Goal: Complete application form: Complete application form

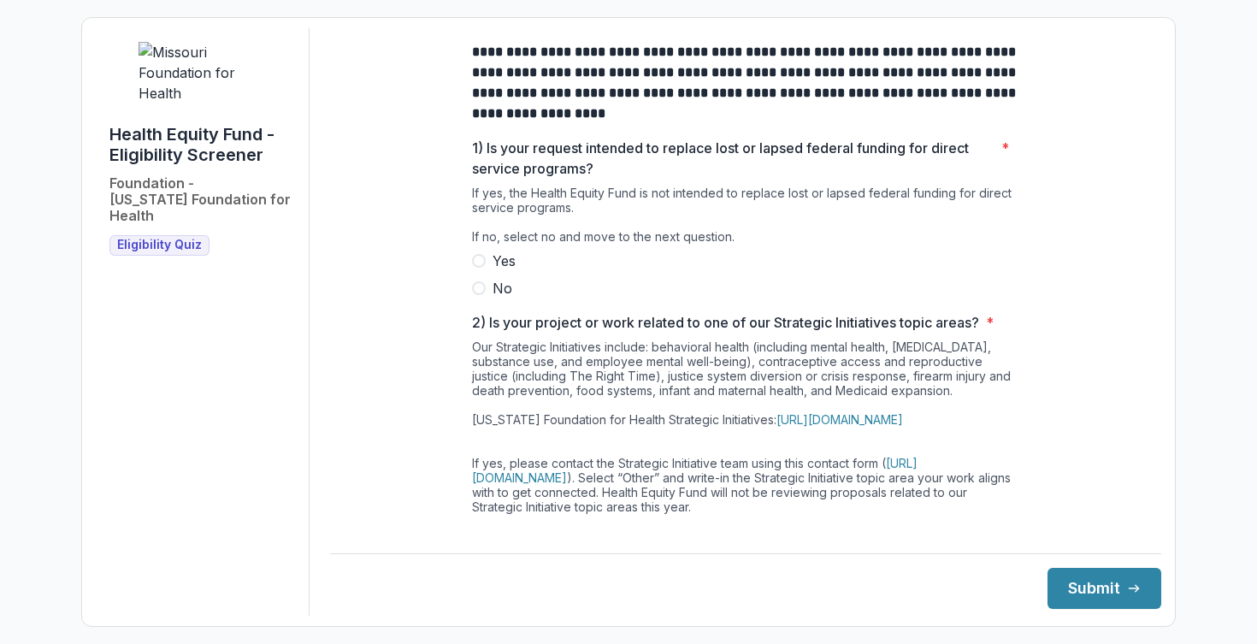
click at [480, 295] on span at bounding box center [479, 288] width 14 height 14
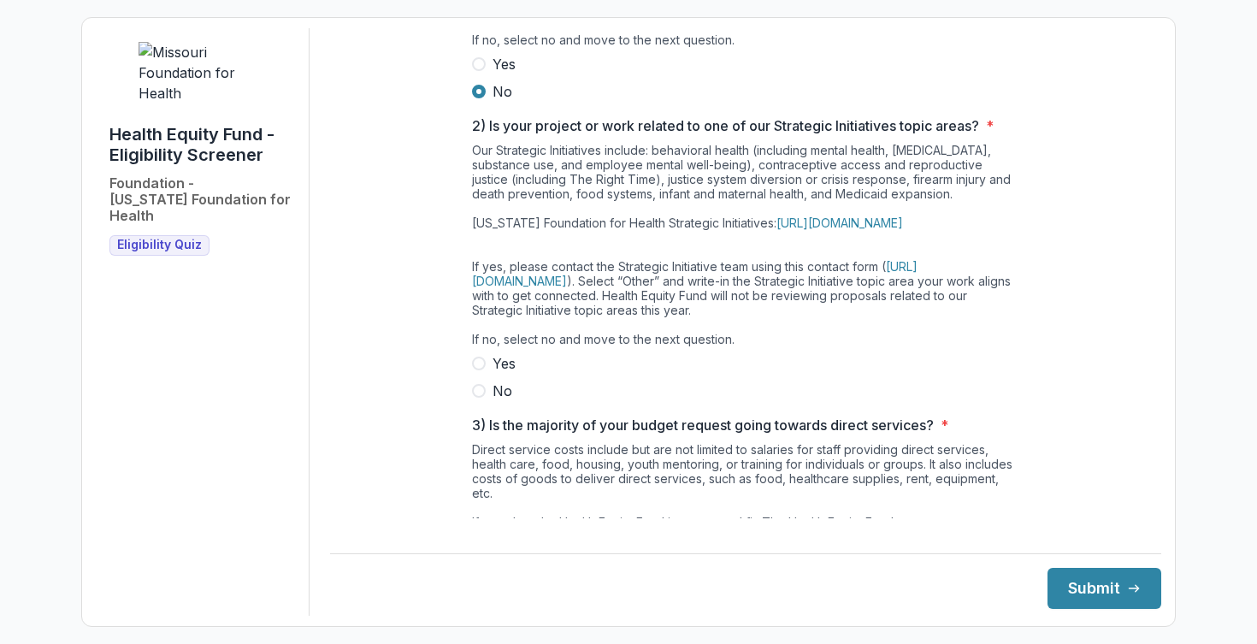
scroll to position [199, 0]
click at [475, 368] on span at bounding box center [479, 361] width 14 height 14
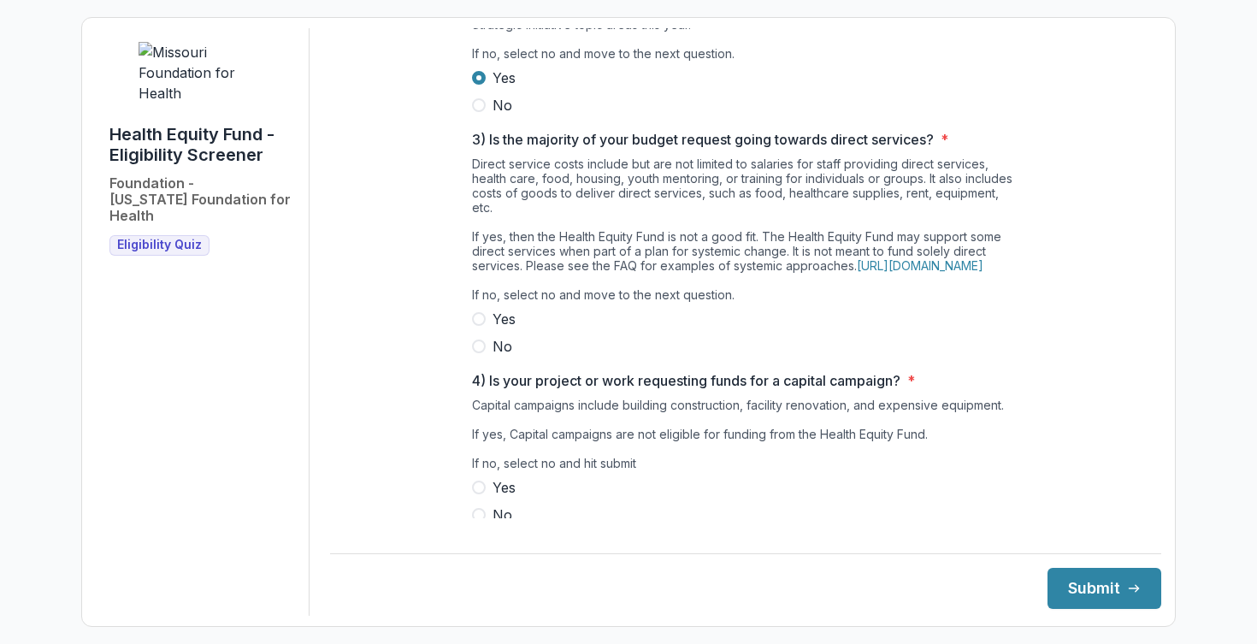
scroll to position [492, 0]
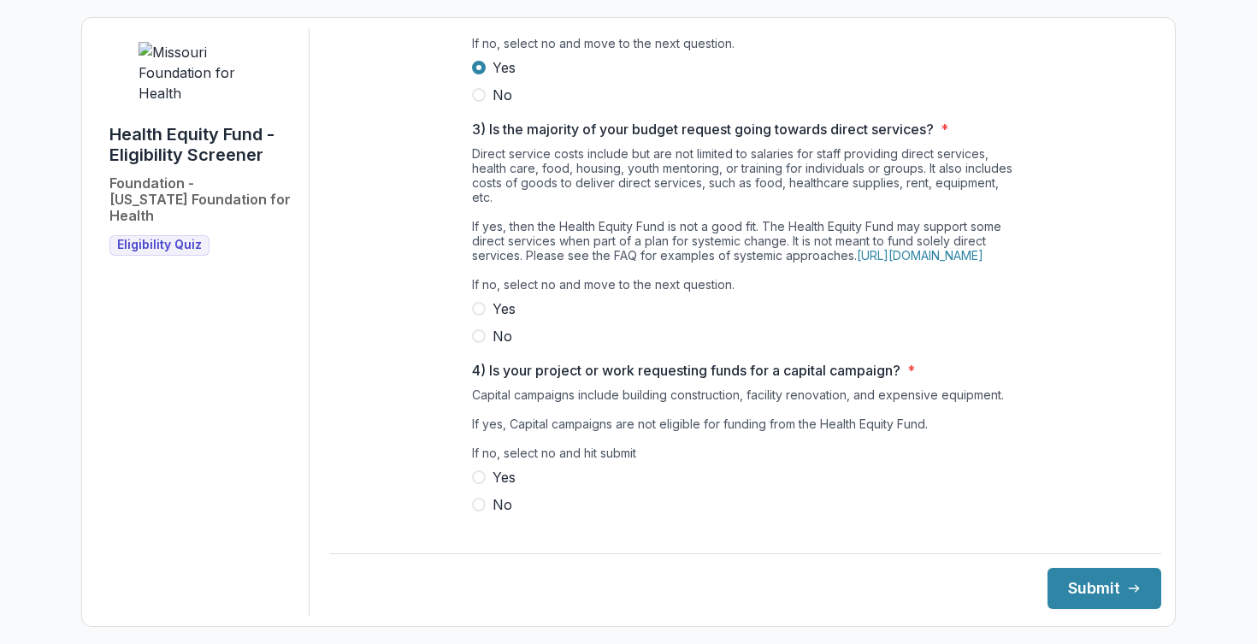
click at [479, 343] on span at bounding box center [479, 336] width 14 height 14
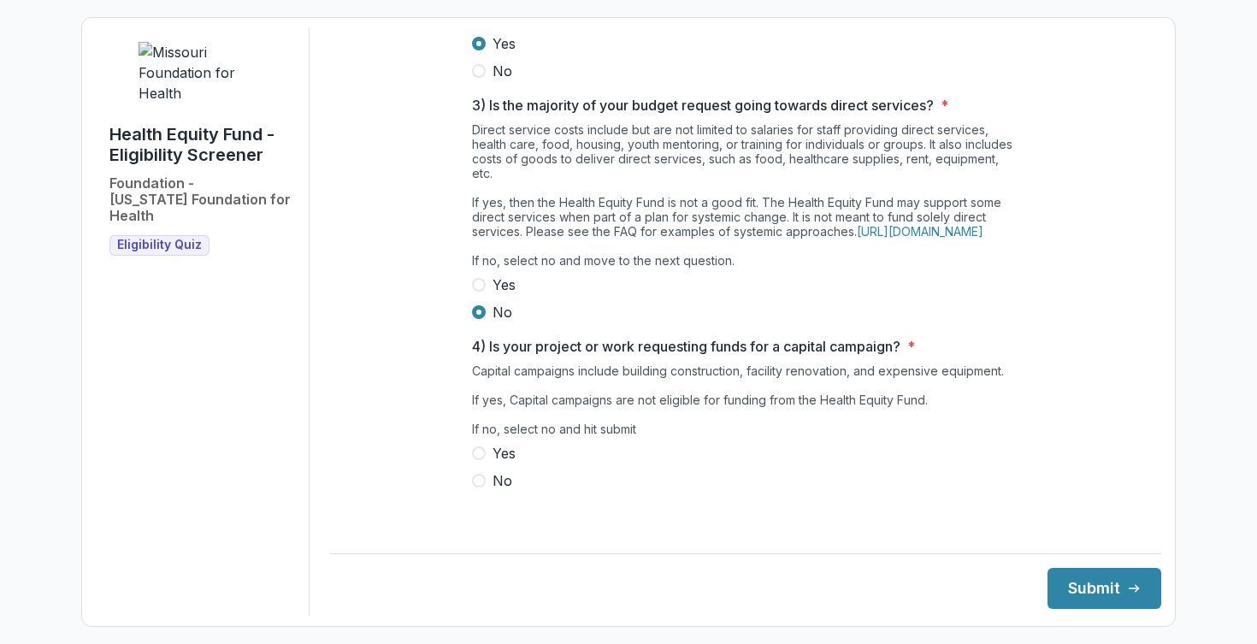
click at [480, 487] on span at bounding box center [479, 481] width 14 height 14
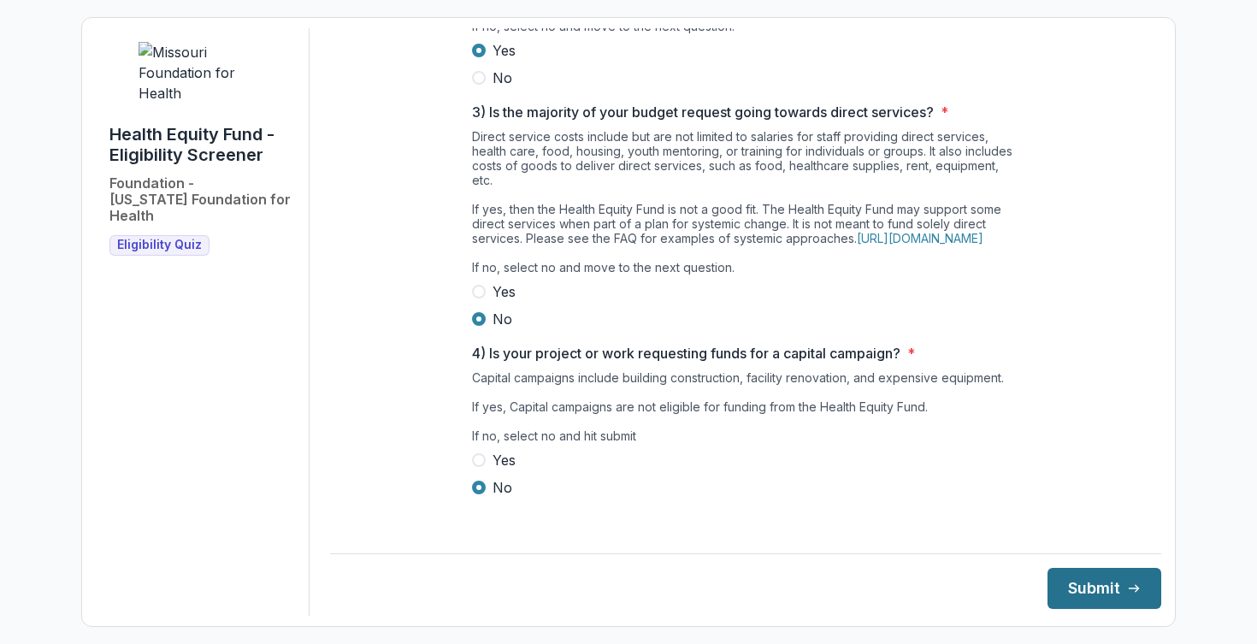
drag, startPoint x: 1111, startPoint y: 586, endPoint x: 1102, endPoint y: 586, distance: 8.6
click at [1111, 586] on button "Submit" at bounding box center [1104, 588] width 114 height 41
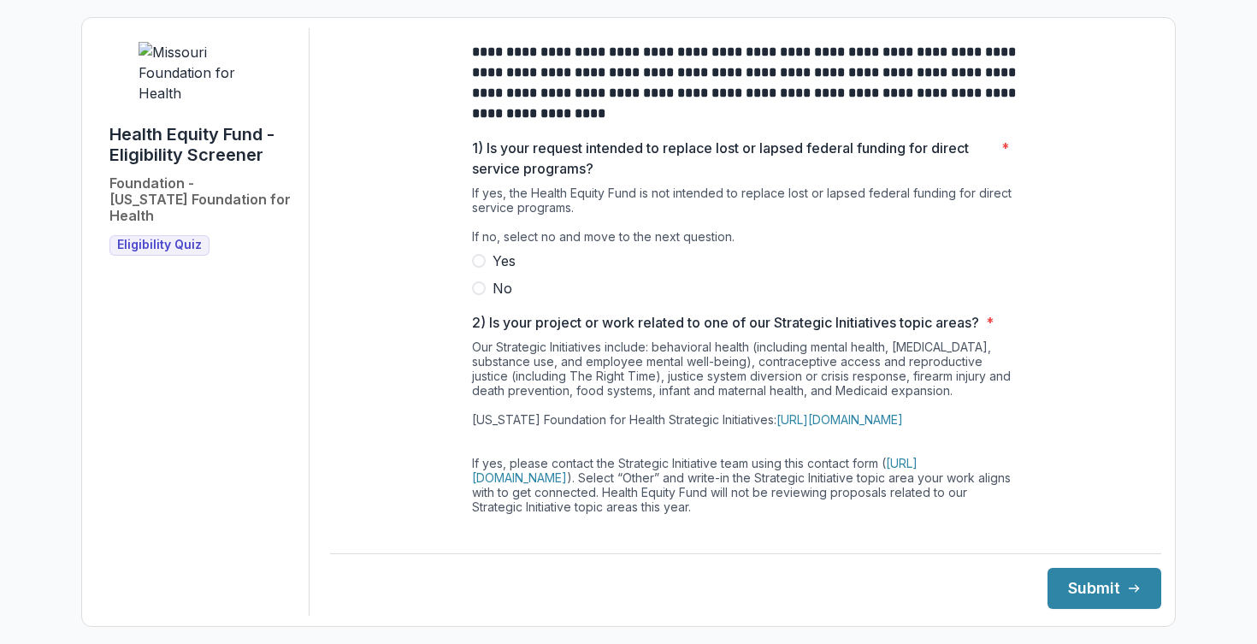
scroll to position [15, 0]
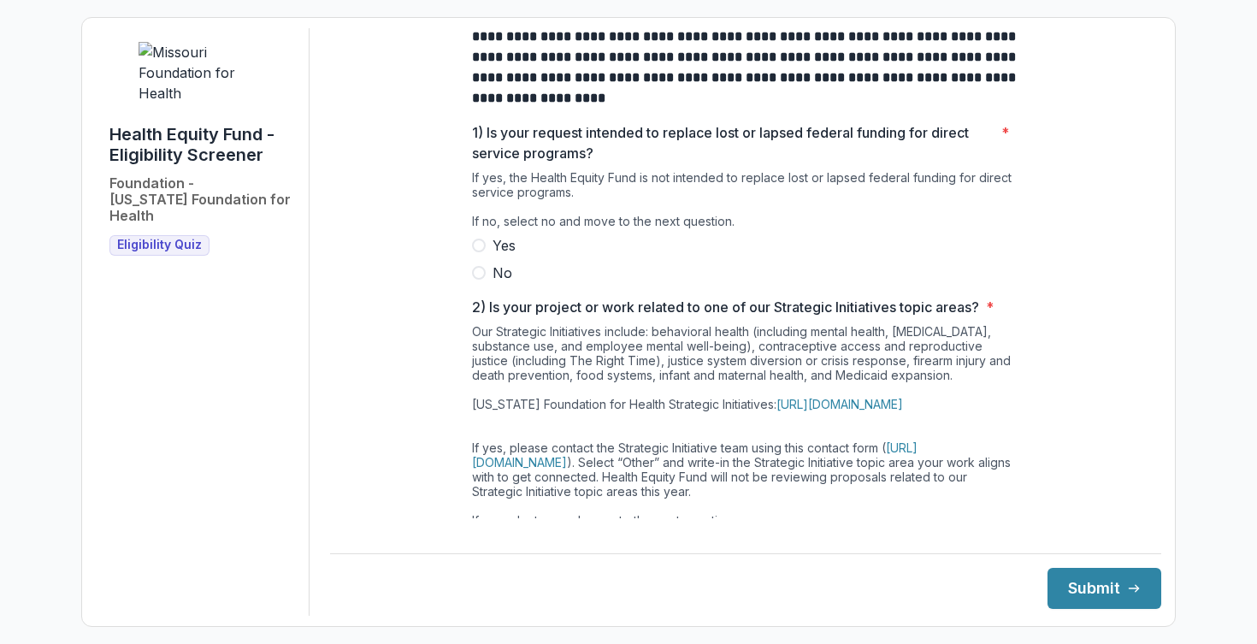
click at [479, 280] on span at bounding box center [479, 273] width 14 height 14
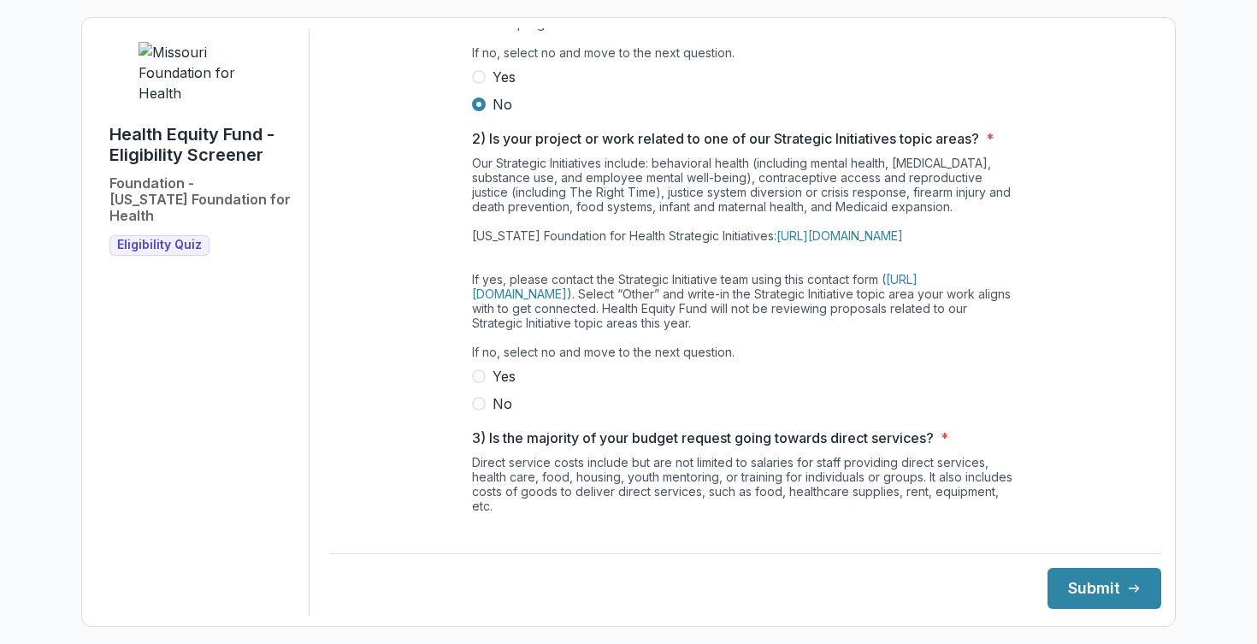
scroll to position [190, 0]
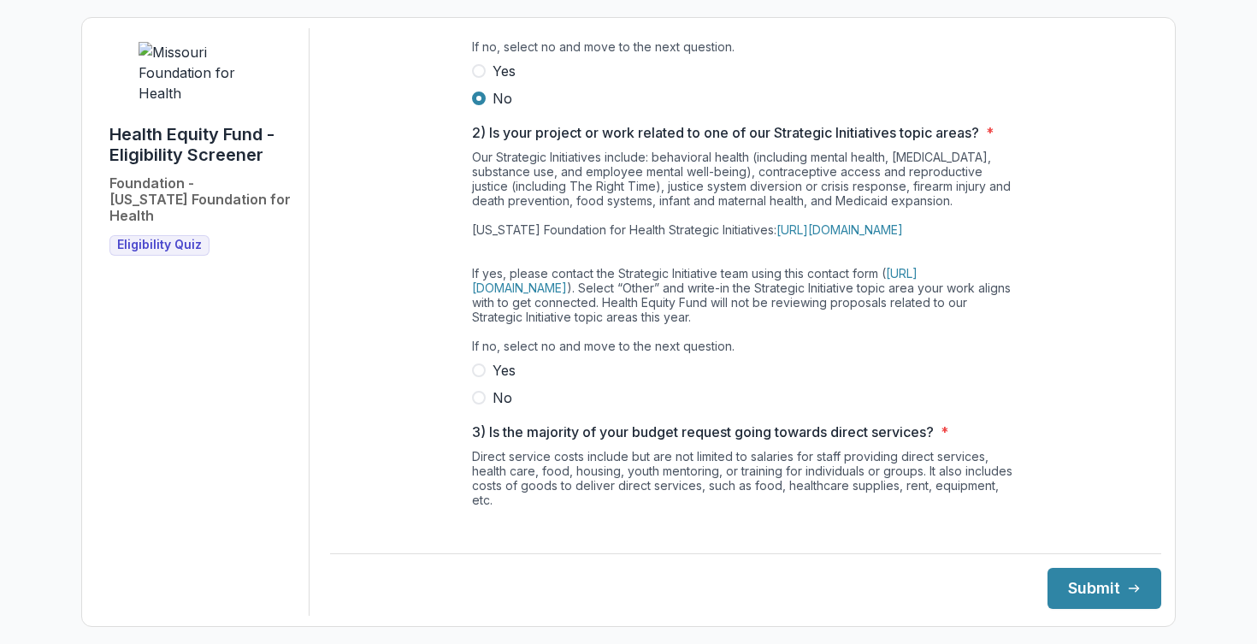
click at [480, 377] on span at bounding box center [479, 370] width 14 height 14
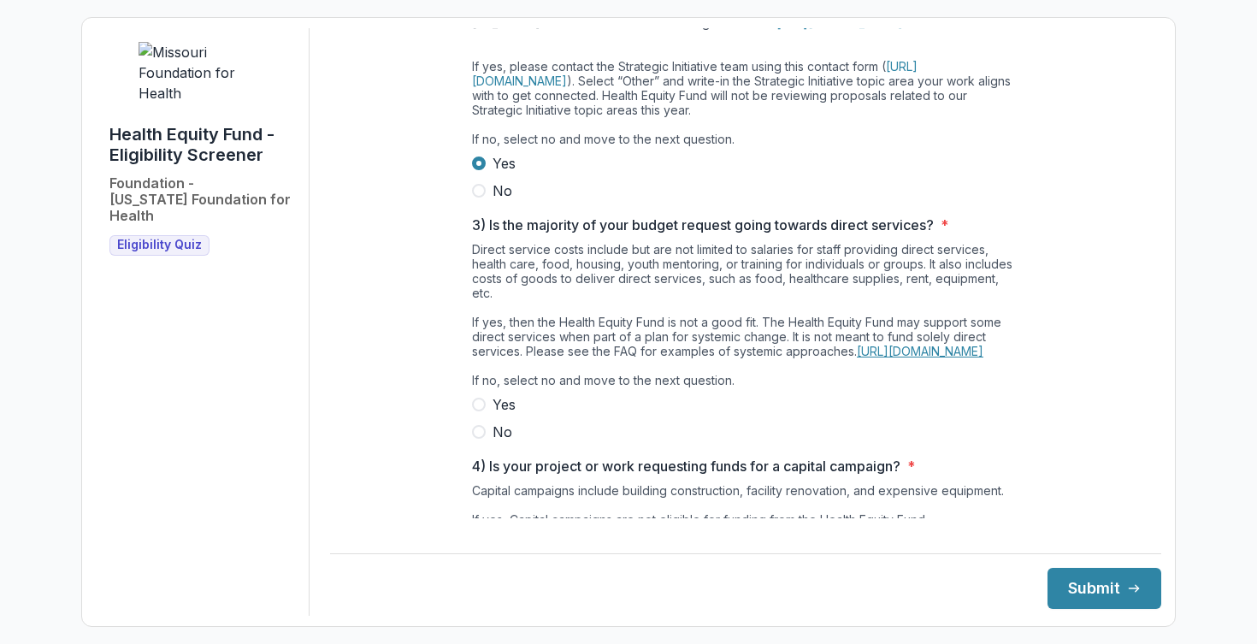
scroll to position [545, 0]
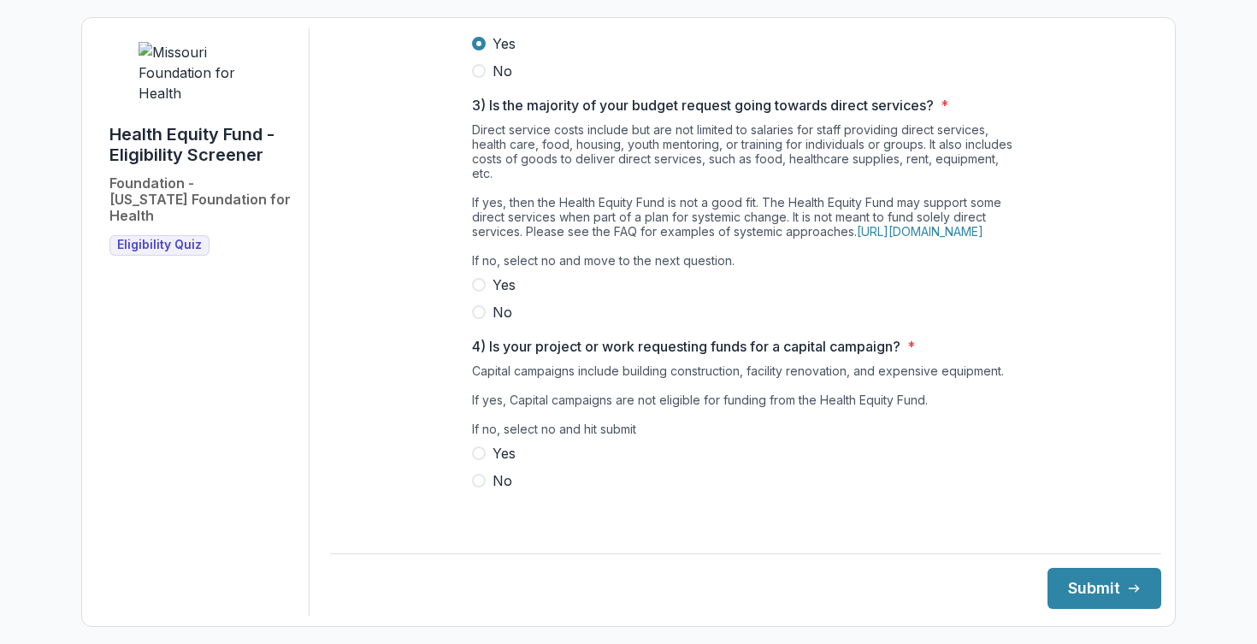
click at [476, 487] on span at bounding box center [479, 481] width 14 height 14
click at [472, 319] on span at bounding box center [479, 312] width 14 height 14
click at [1088, 580] on button "Submit" at bounding box center [1104, 588] width 114 height 41
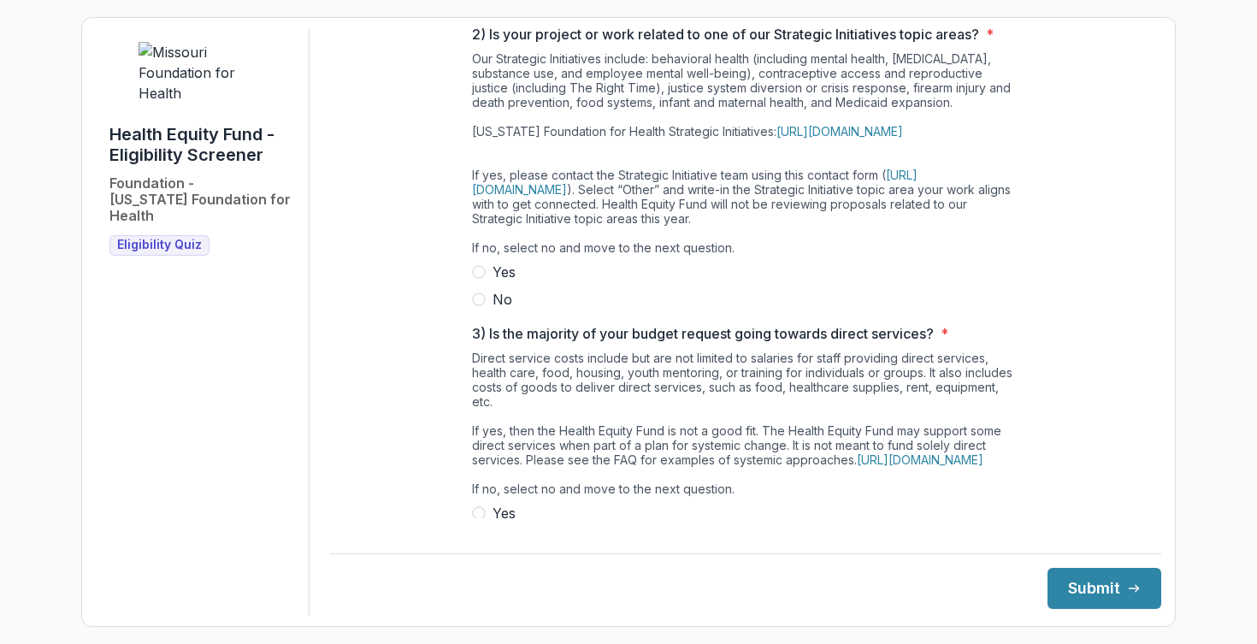
scroll to position [545, 0]
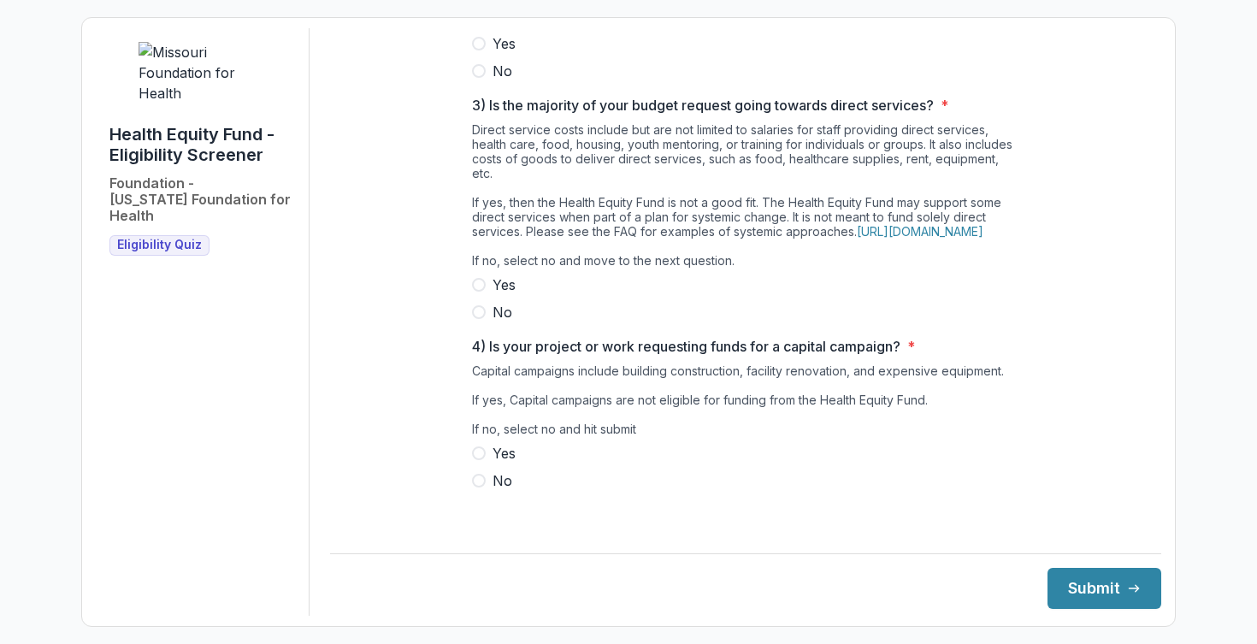
click at [477, 487] on span at bounding box center [479, 481] width 14 height 14
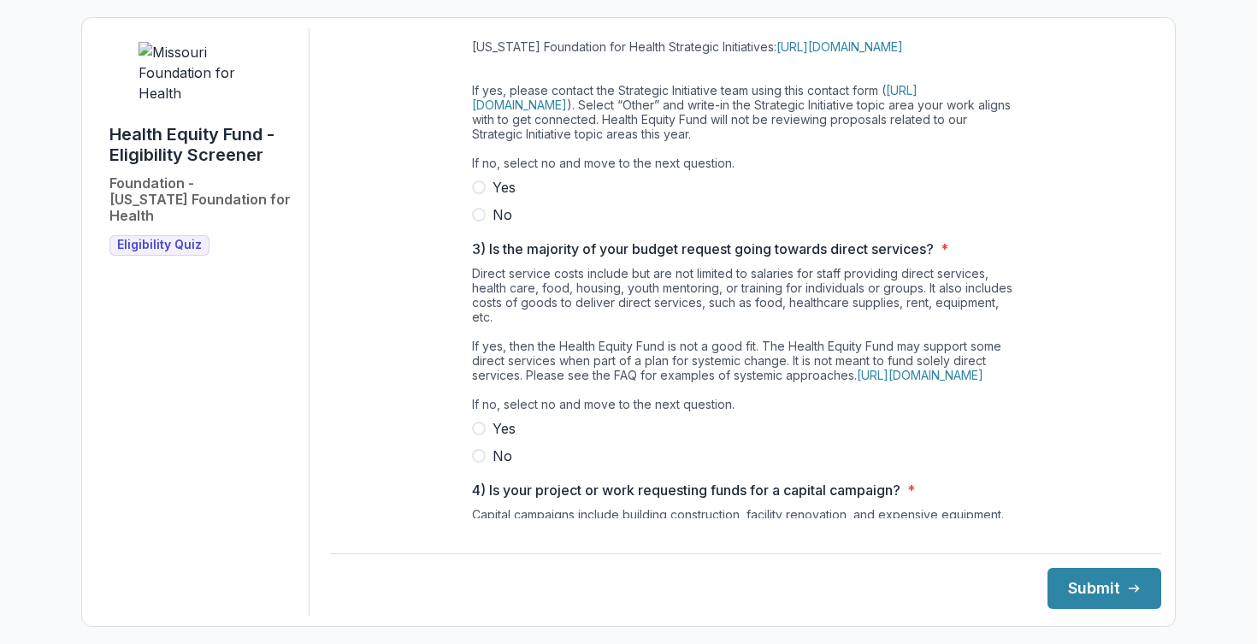
scroll to position [364, 0]
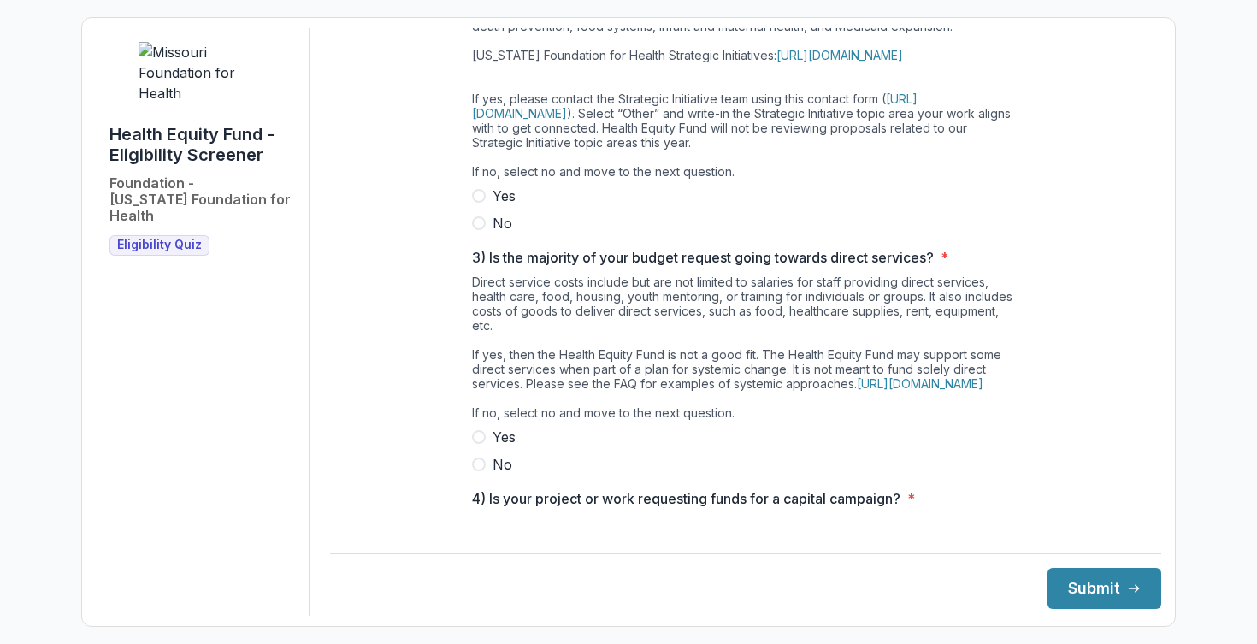
click at [476, 203] on span at bounding box center [479, 196] width 14 height 14
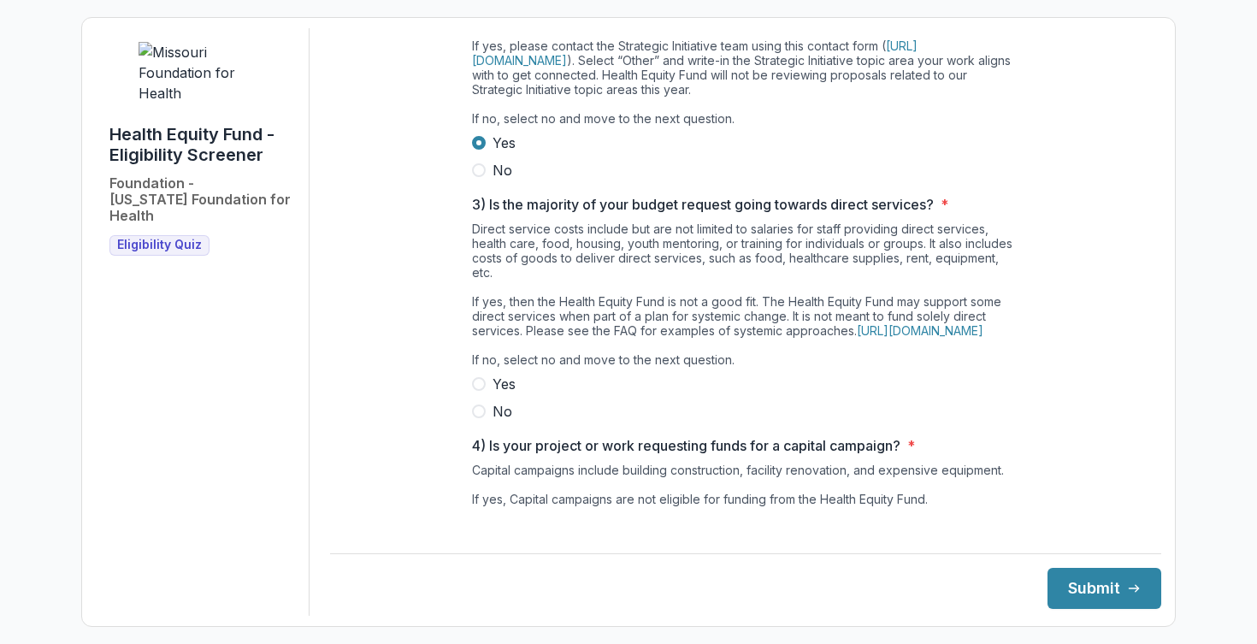
scroll to position [418, 0]
click at [480, 421] on label "No" at bounding box center [745, 410] width 547 height 21
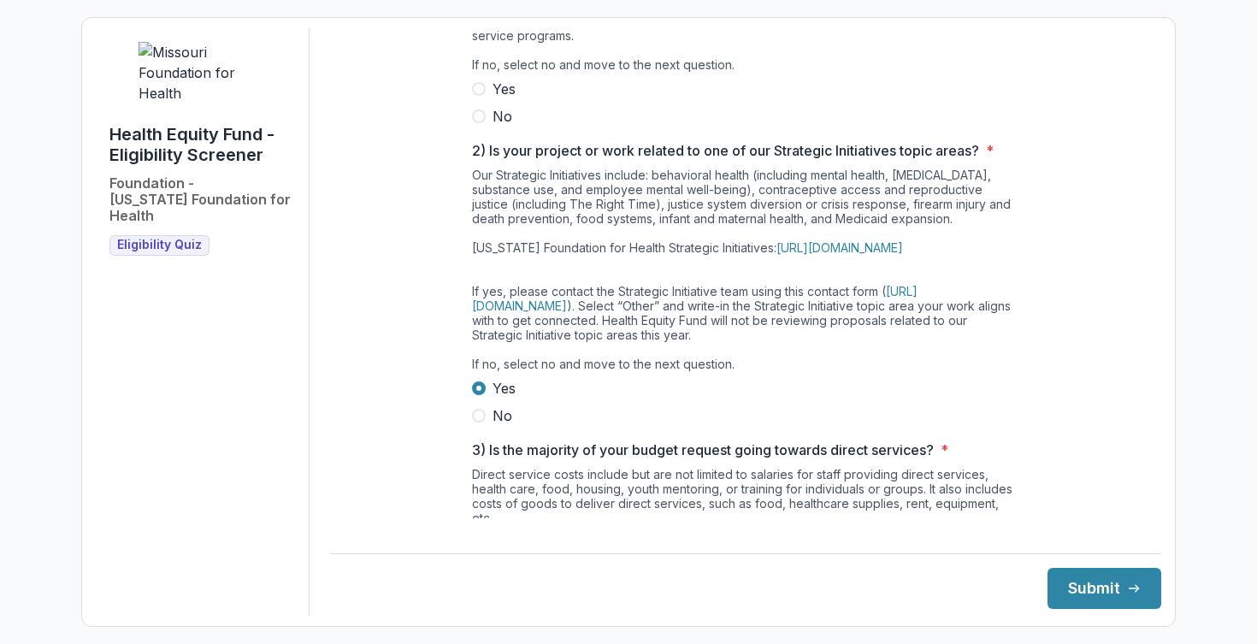
scroll to position [0, 0]
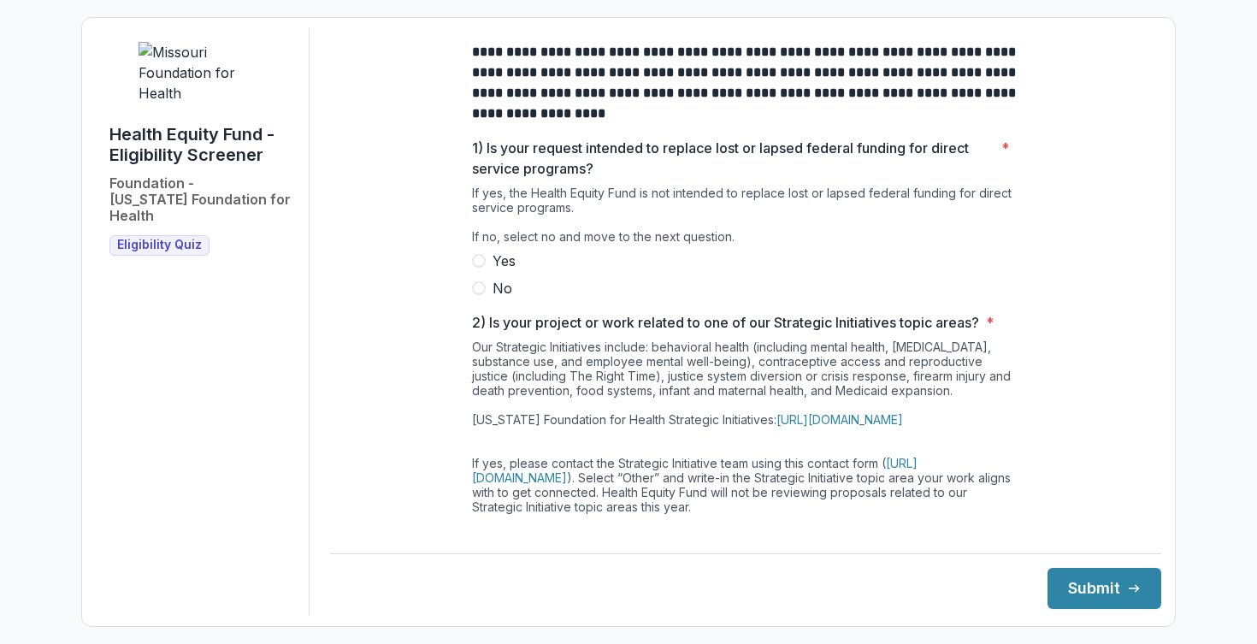
click at [482, 295] on span at bounding box center [479, 288] width 14 height 14
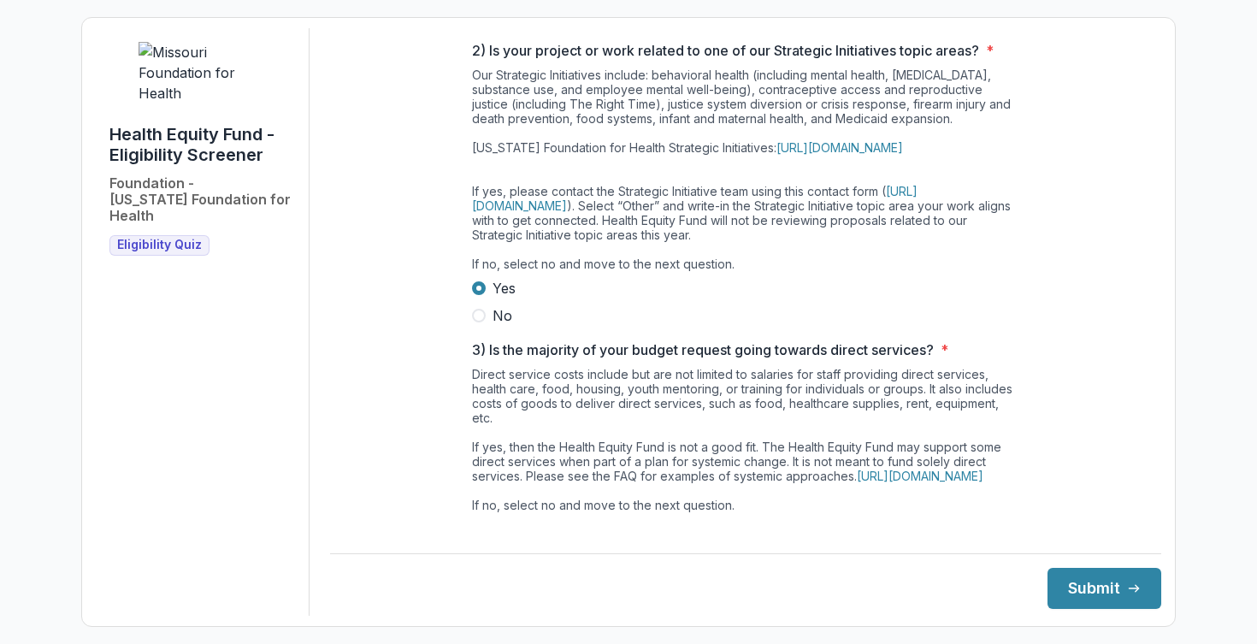
scroll to position [545, 0]
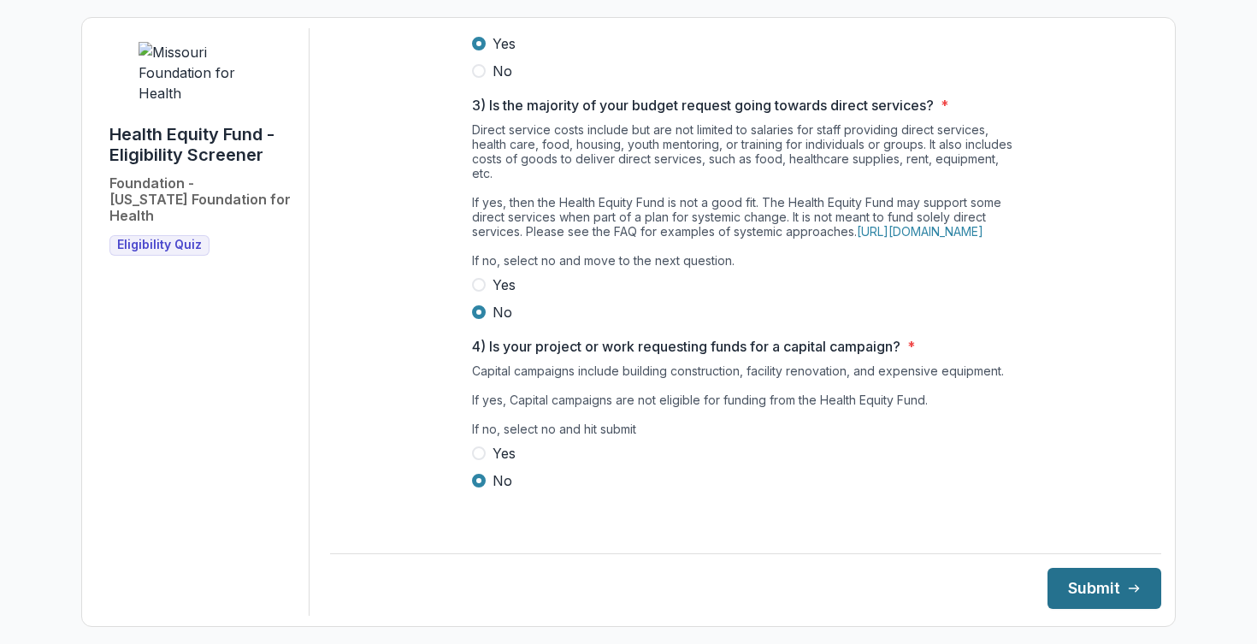
click at [1105, 582] on button "Submit" at bounding box center [1104, 588] width 114 height 41
